Goal: Check status: Check status

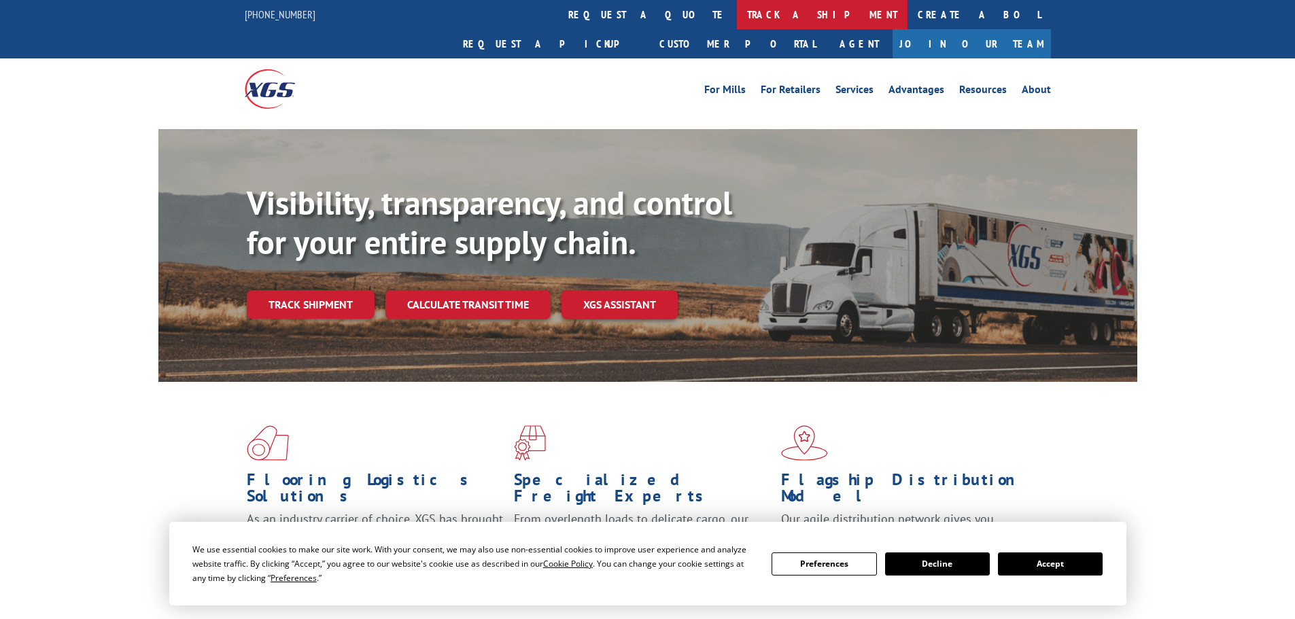
click at [737, 14] on link "track a shipment" at bounding box center [822, 14] width 171 height 29
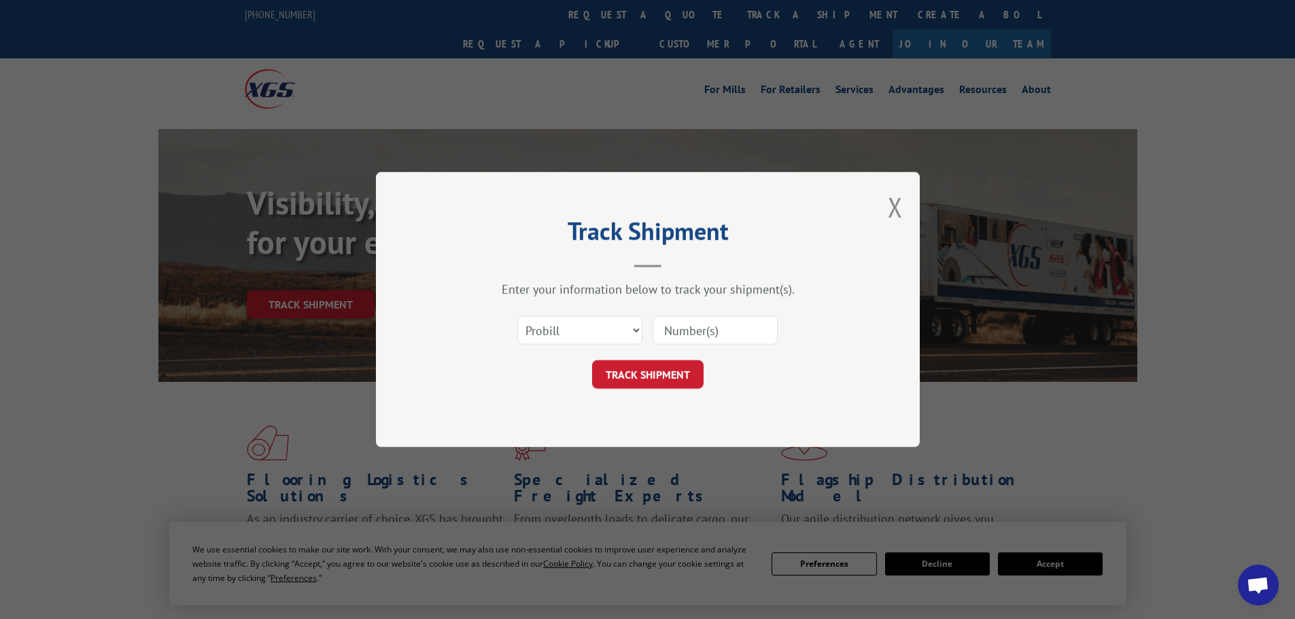
click at [698, 339] on input at bounding box center [715, 330] width 125 height 29
paste input "6882933"
type input "6882933"
click at [678, 374] on button "TRACK SHIPMENT" at bounding box center [647, 374] width 111 height 29
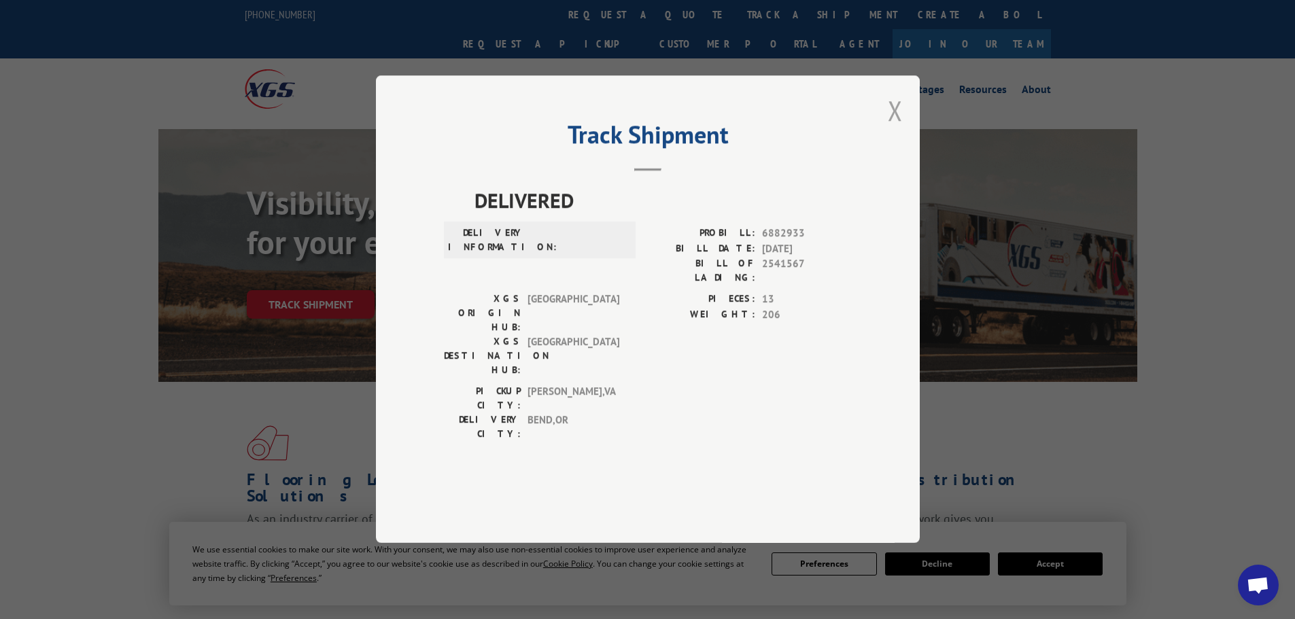
click at [901, 128] on button "Close modal" at bounding box center [895, 110] width 15 height 36
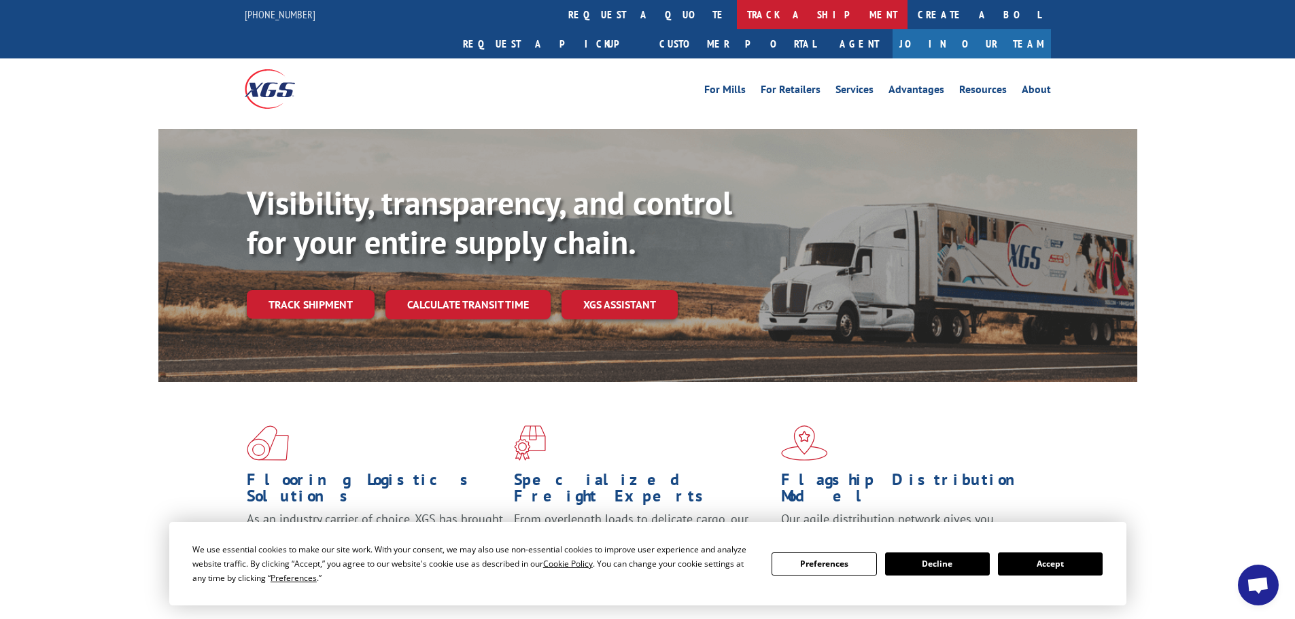
click at [737, 9] on link "track a shipment" at bounding box center [822, 14] width 171 height 29
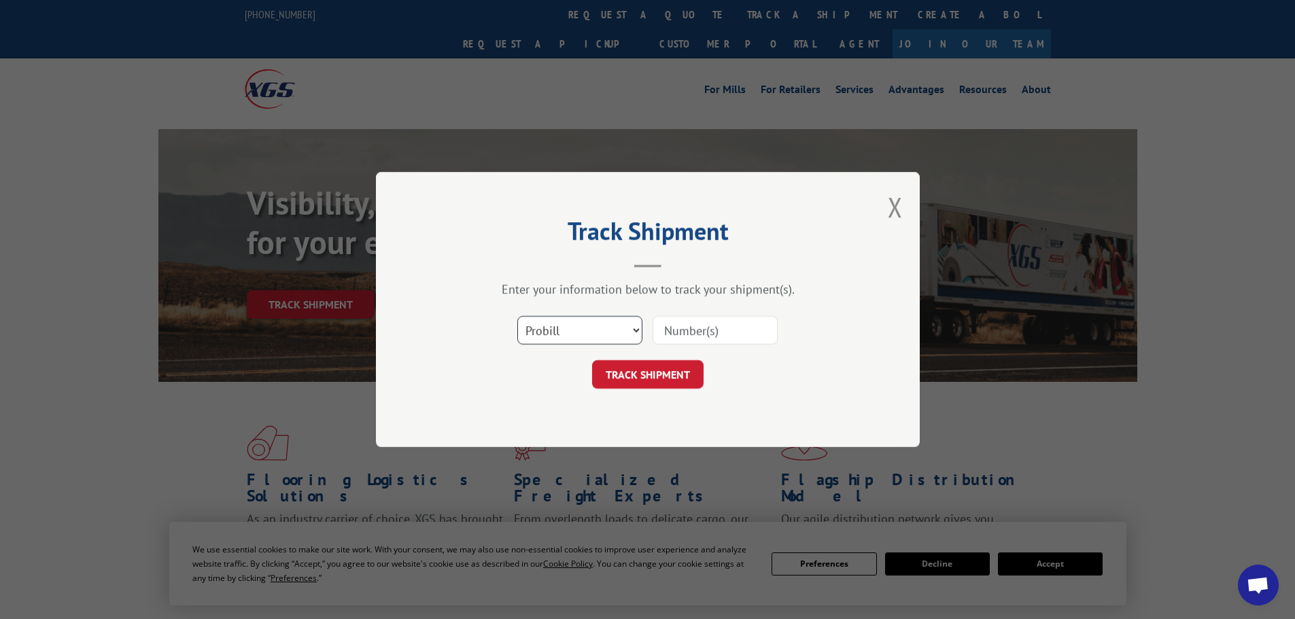
click at [582, 325] on select "Select category... Probill BOL PO" at bounding box center [579, 330] width 125 height 29
select select "bol"
click at [517, 316] on select "Select category... Probill BOL PO" at bounding box center [579, 330] width 125 height 29
click at [698, 335] on input at bounding box center [715, 330] width 125 height 29
paste input "6882933"
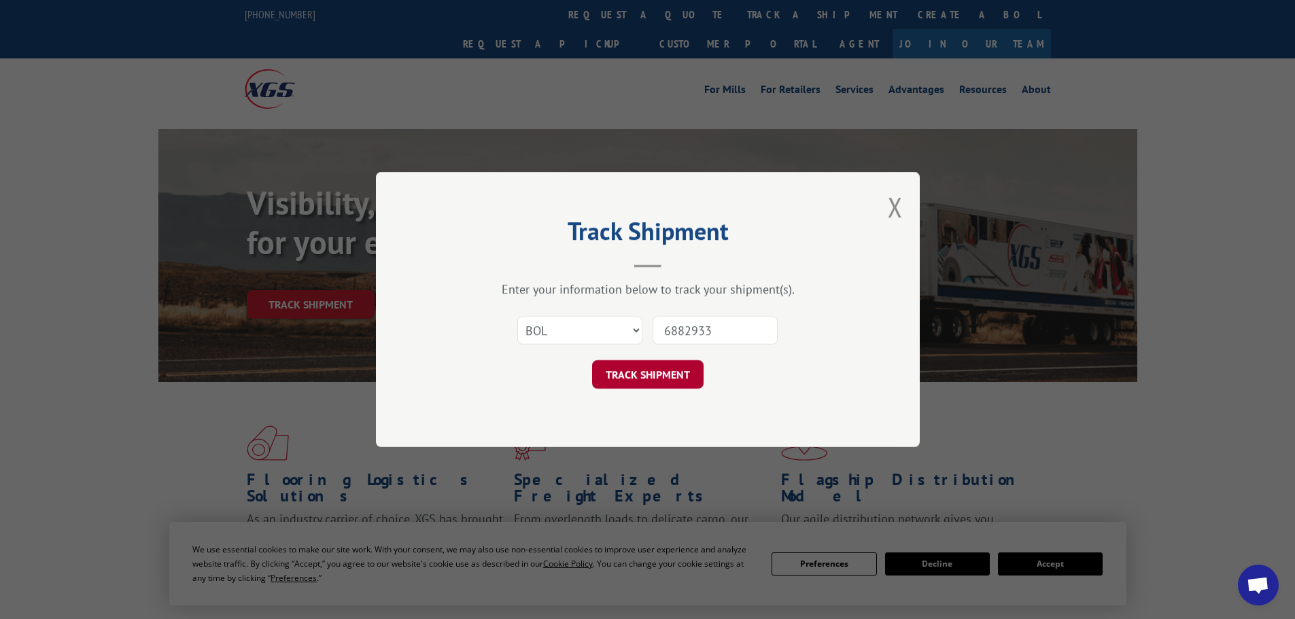
type input "6882933"
click at [685, 374] on button "TRACK SHIPMENT" at bounding box center [647, 374] width 111 height 29
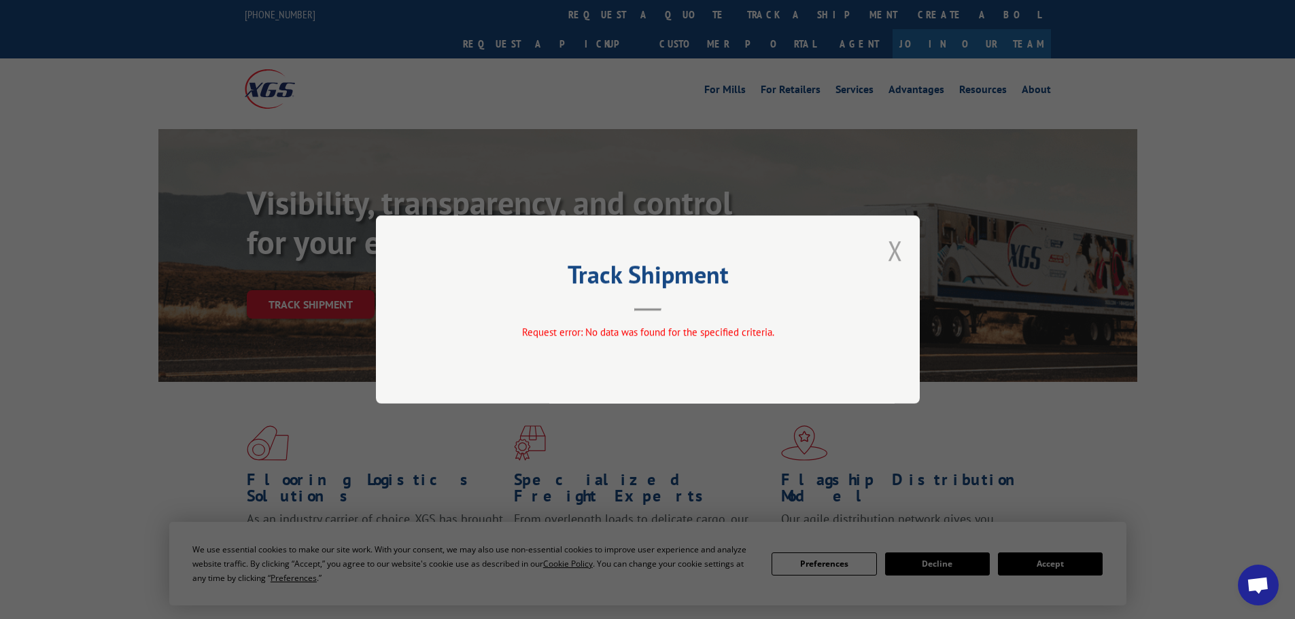
click at [896, 247] on button "Close modal" at bounding box center [895, 251] width 15 height 36
